Goal: Information Seeking & Learning: Learn about a topic

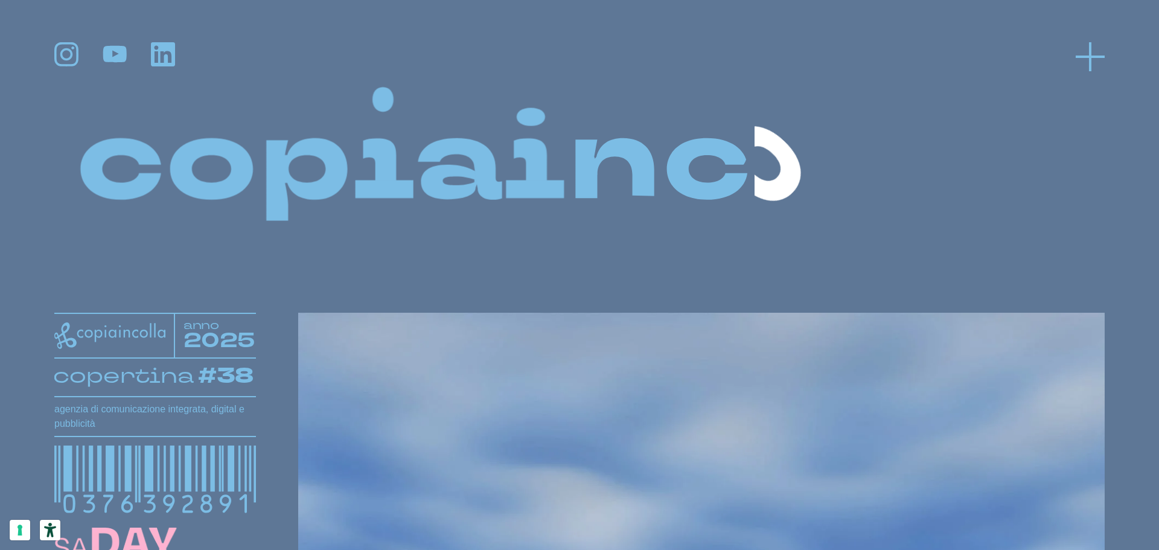
click at [1099, 57] on line at bounding box center [1090, 57] width 29 height 0
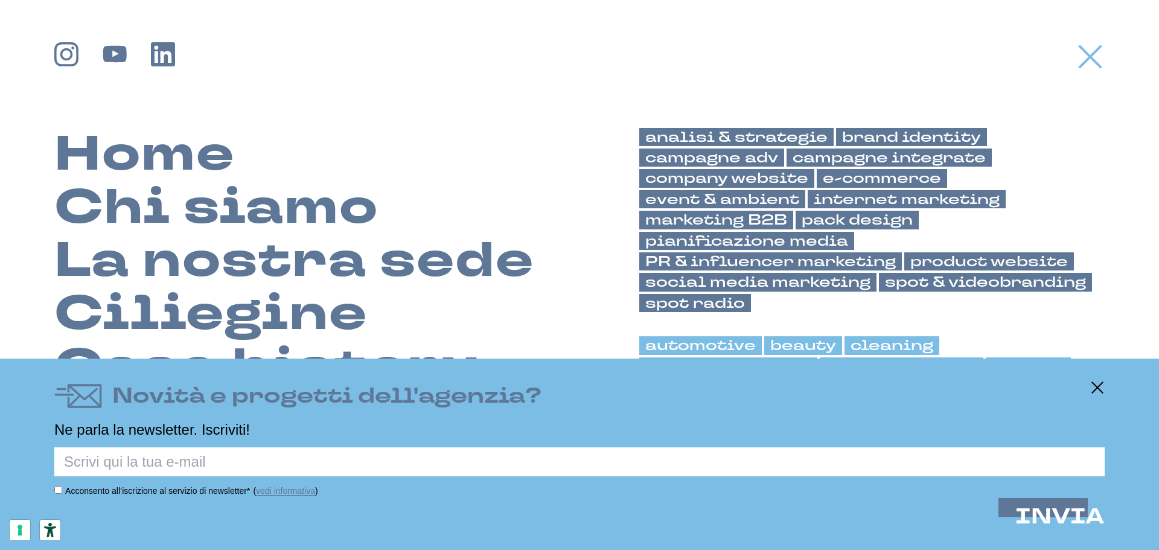
scroll to position [241, 0]
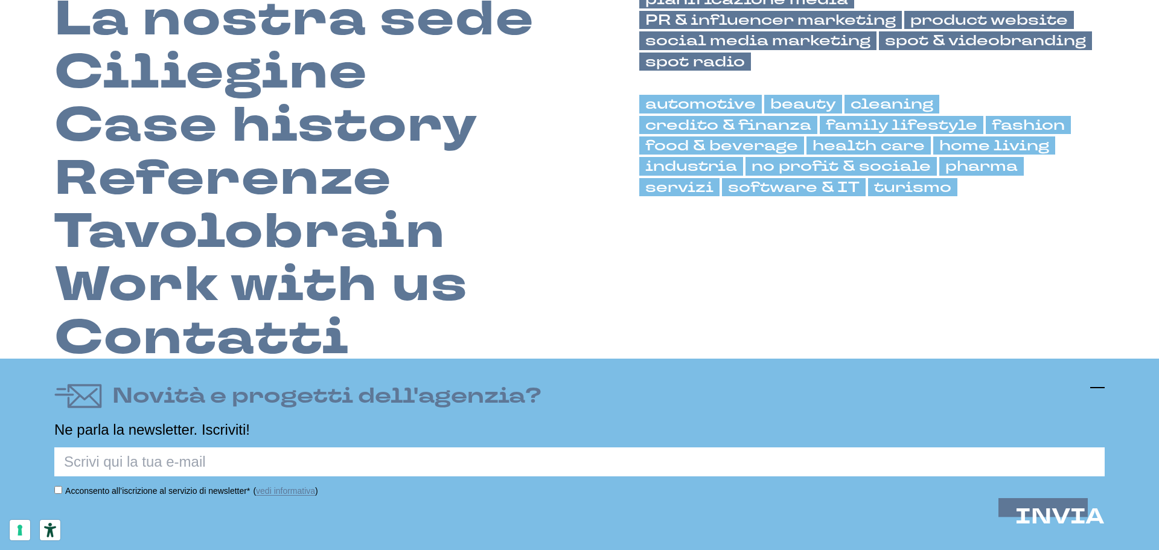
click at [1103, 388] on icon at bounding box center [1097, 387] width 14 height 14
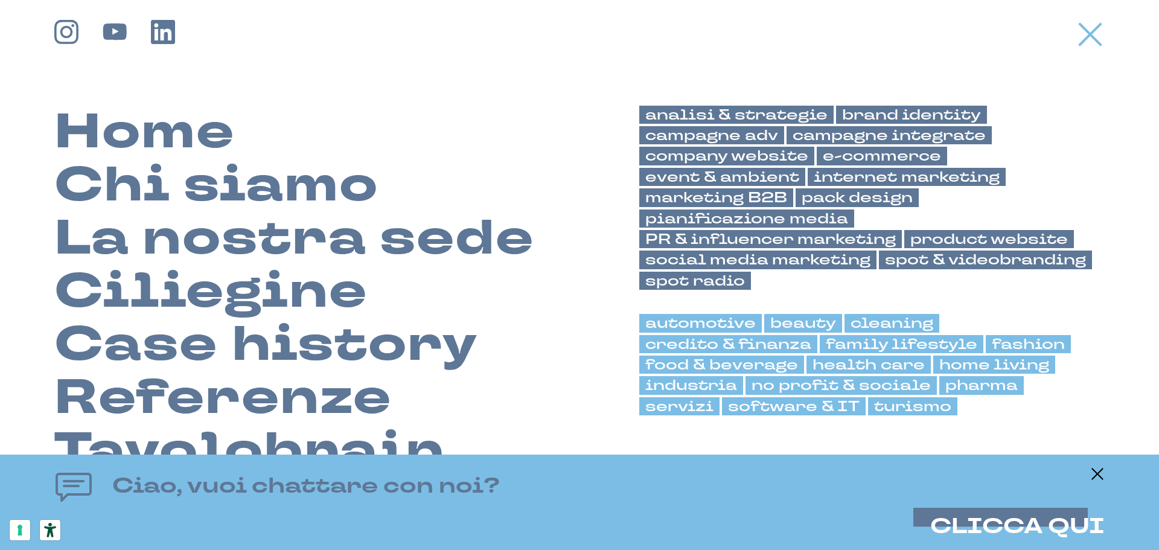
scroll to position [0, 0]
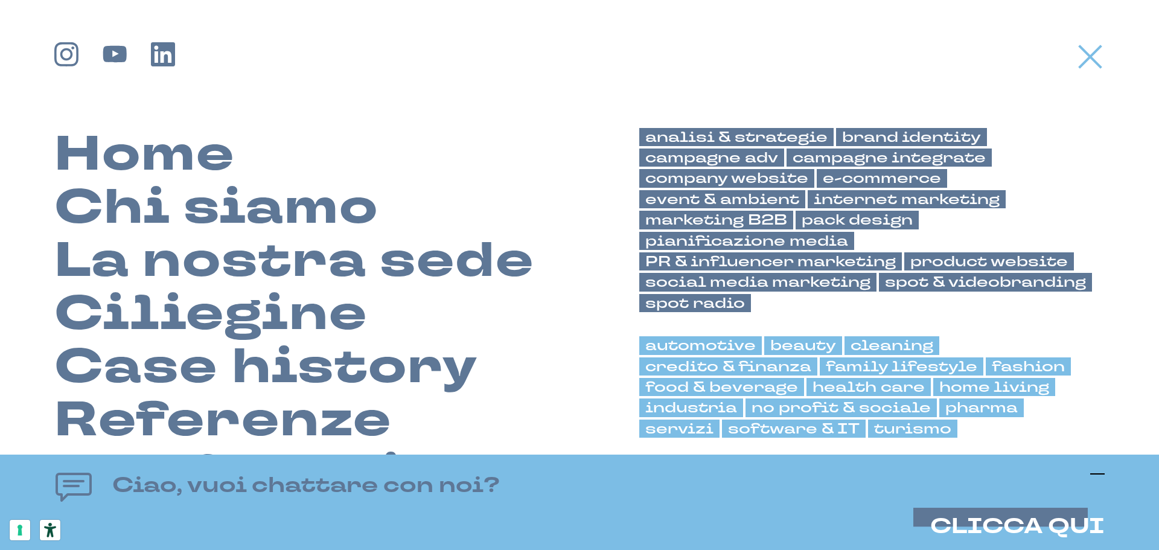
click at [1095, 477] on icon at bounding box center [1097, 474] width 14 height 14
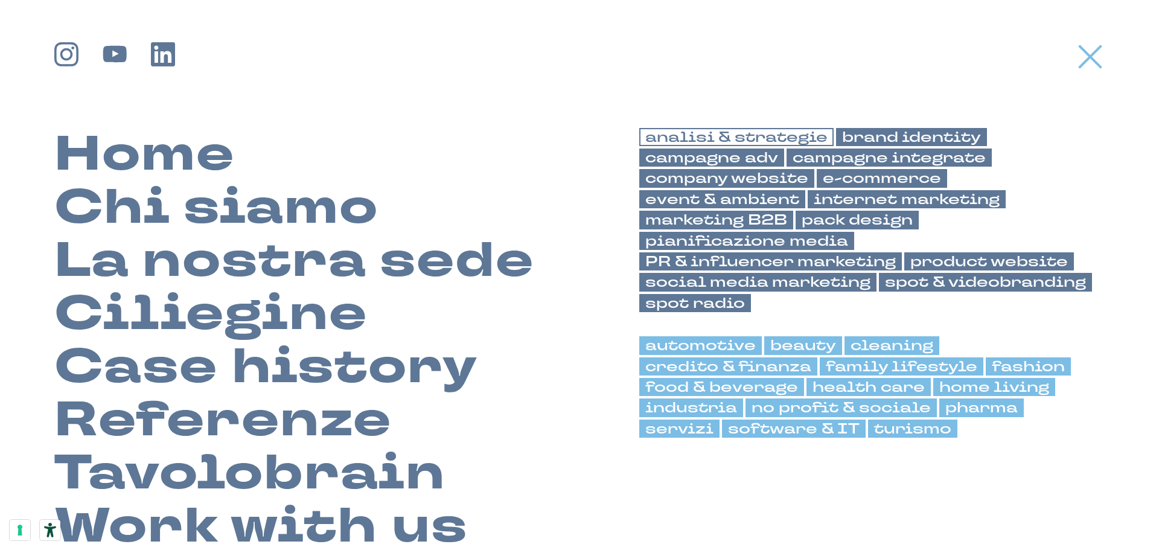
click at [703, 131] on link "analisi & strategie" at bounding box center [736, 137] width 194 height 18
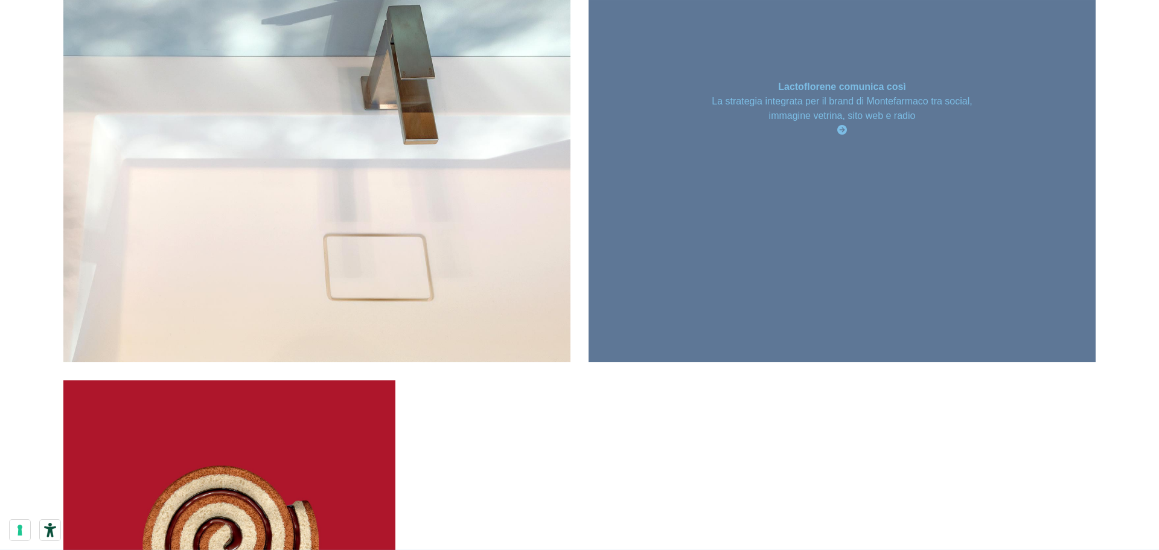
scroll to position [2586, 0]
